Goal: Information Seeking & Learning: Learn about a topic

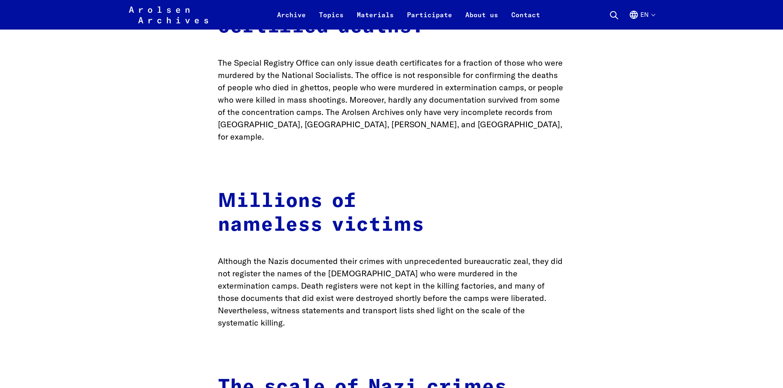
scroll to position [1233, 0]
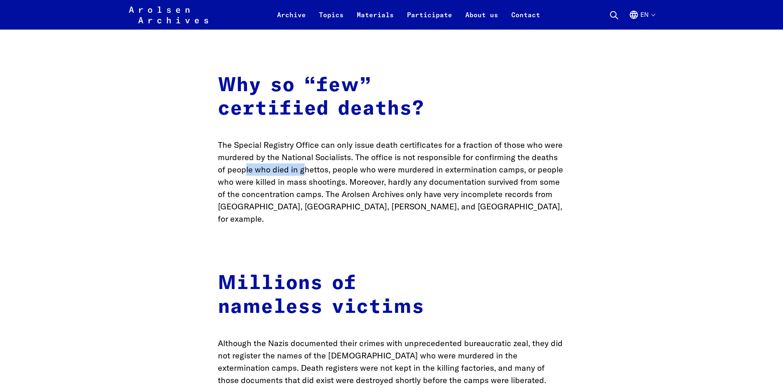
drag, startPoint x: 304, startPoint y: 152, endPoint x: 245, endPoint y: 153, distance: 59.6
click at [245, 153] on p "The Special Registry Office can only issue death certificates for a fraction of…" at bounding box center [392, 182] width 348 height 86
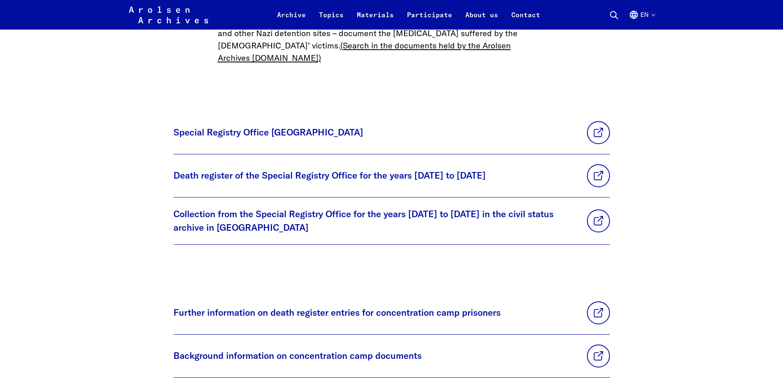
scroll to position [1931, 0]
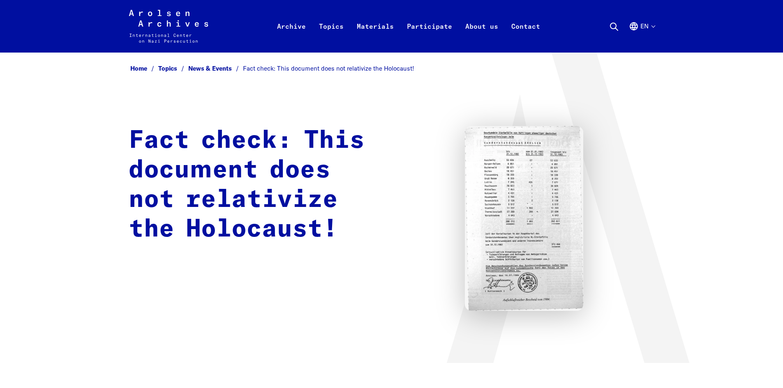
click at [499, 237] on img at bounding box center [524, 218] width 119 height 185
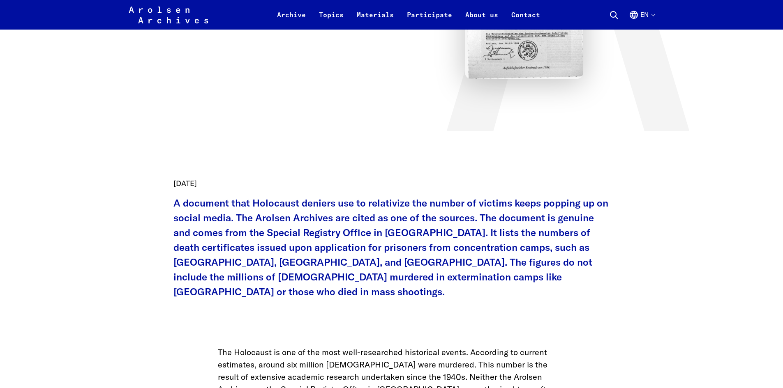
scroll to position [247, 0]
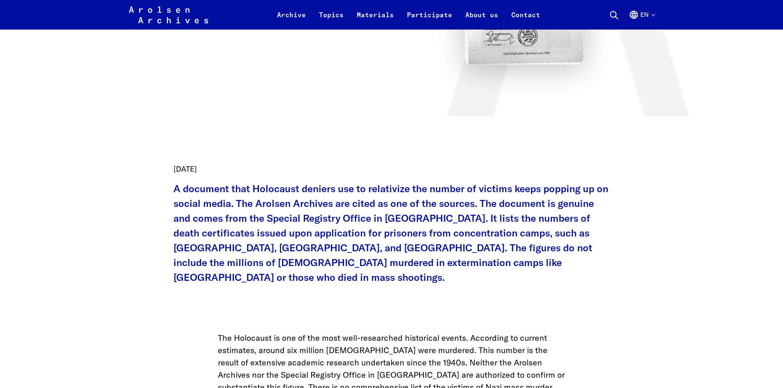
drag, startPoint x: 304, startPoint y: 258, endPoint x: 301, endPoint y: 261, distance: 4.4
click at [301, 261] on p "A document that Holocaust deniers use to relativize the number of victims keeps…" at bounding box center [391, 233] width 436 height 104
